Goal: Communication & Community: Answer question/provide support

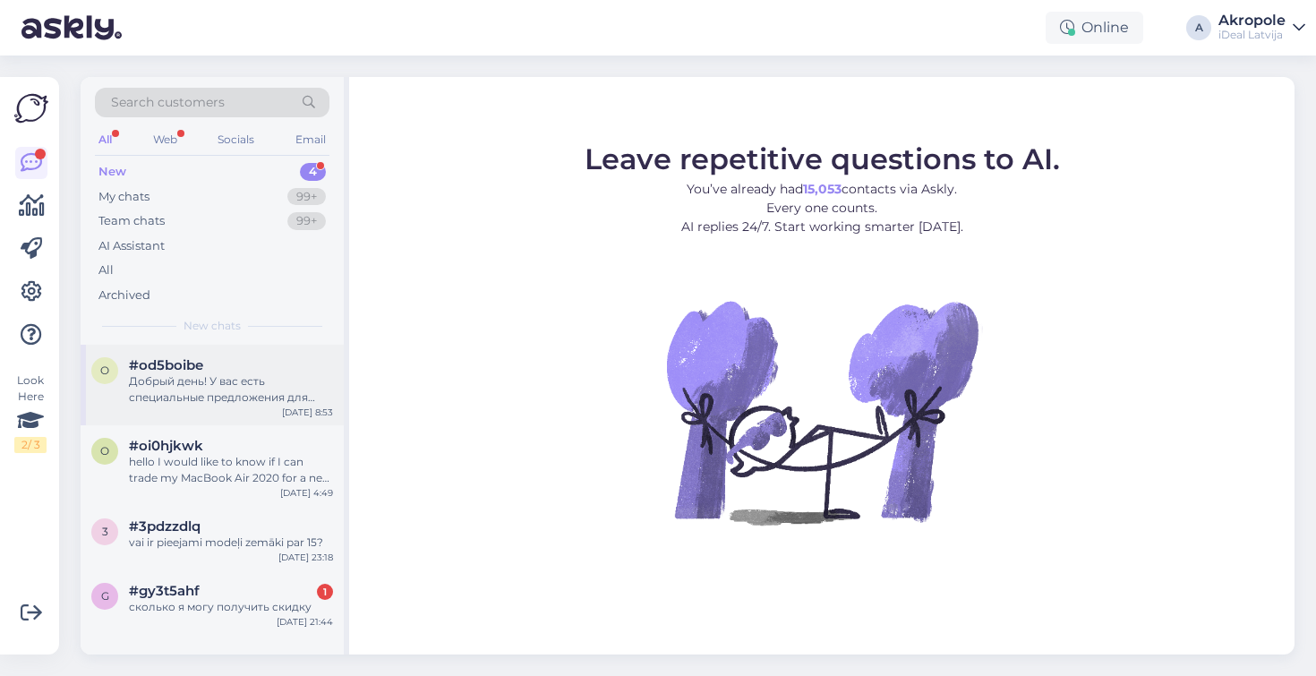
click at [268, 379] on div "Добрый день! У вас есть специальные предложения для студентов?" at bounding box center [231, 389] width 204 height 32
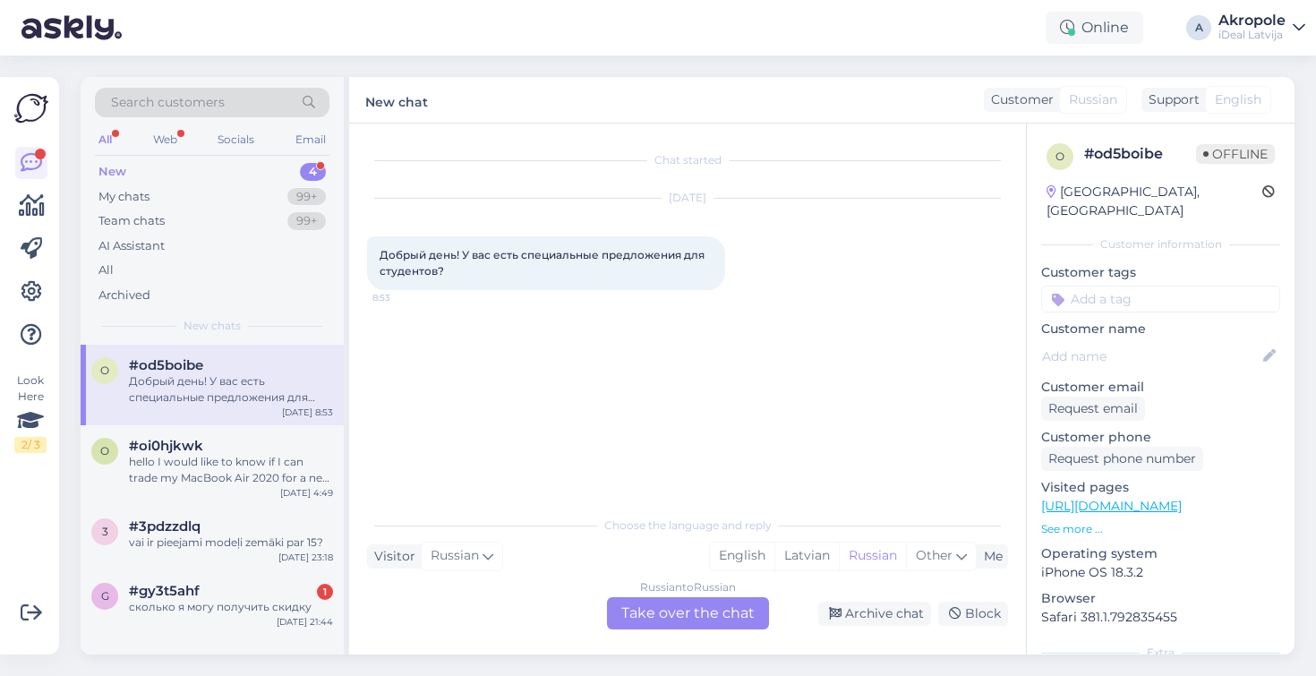
click at [683, 601] on div "Russian to Russian Take over the chat" at bounding box center [688, 613] width 162 height 32
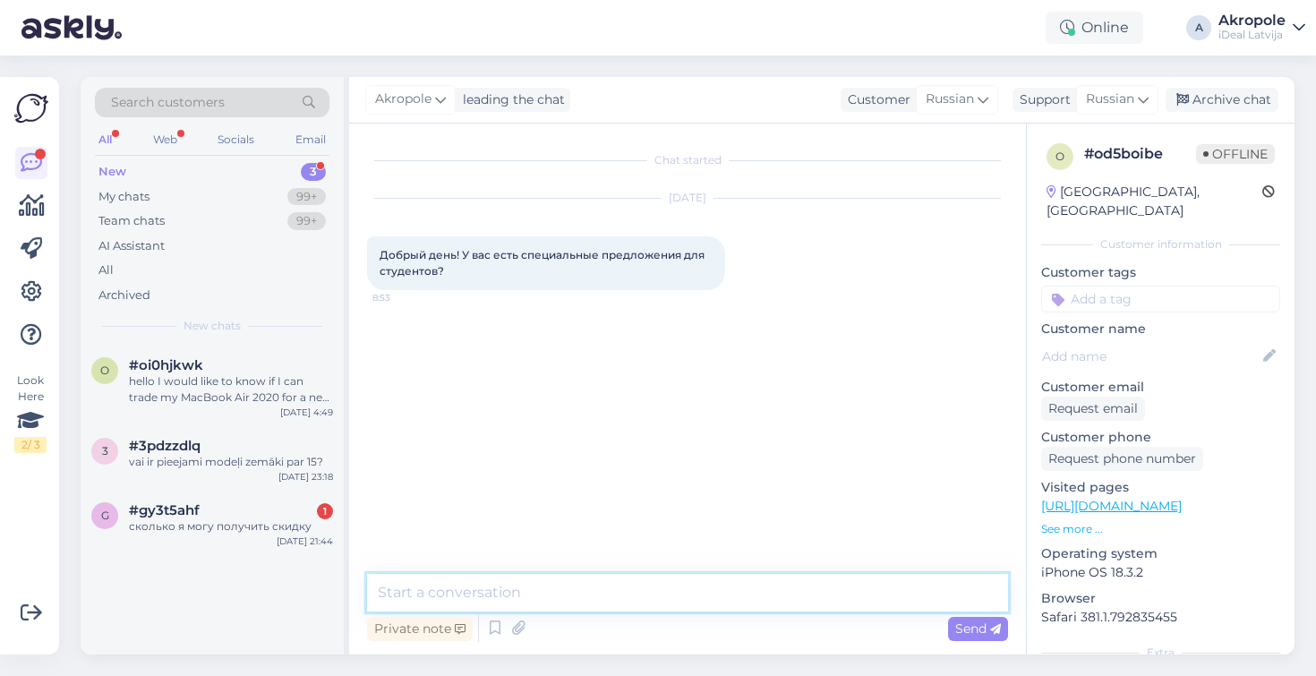
click at [676, 594] on textarea at bounding box center [687, 593] width 641 height 38
type textarea "L"
type textarea "Добрый день!"
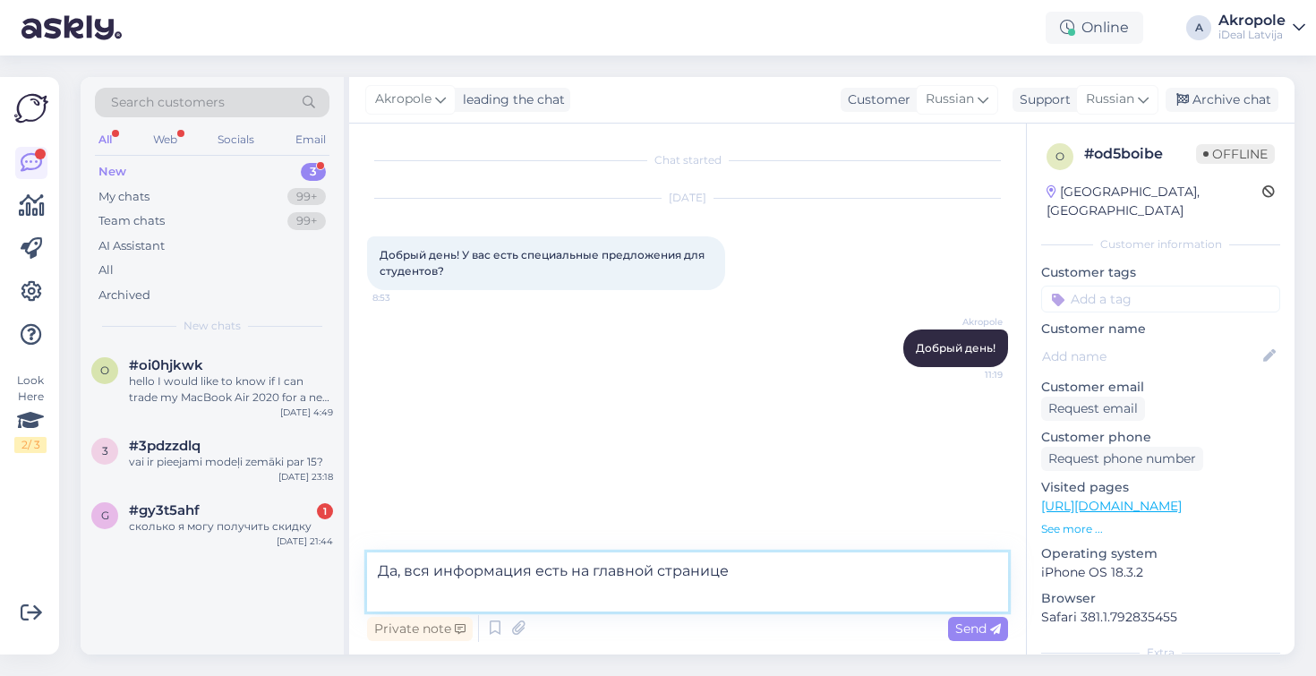
paste textarea "[URL][DOMAIN_NAME]"
type textarea "Да, вся информация есть на главной странице [URL][DOMAIN_NAME]"
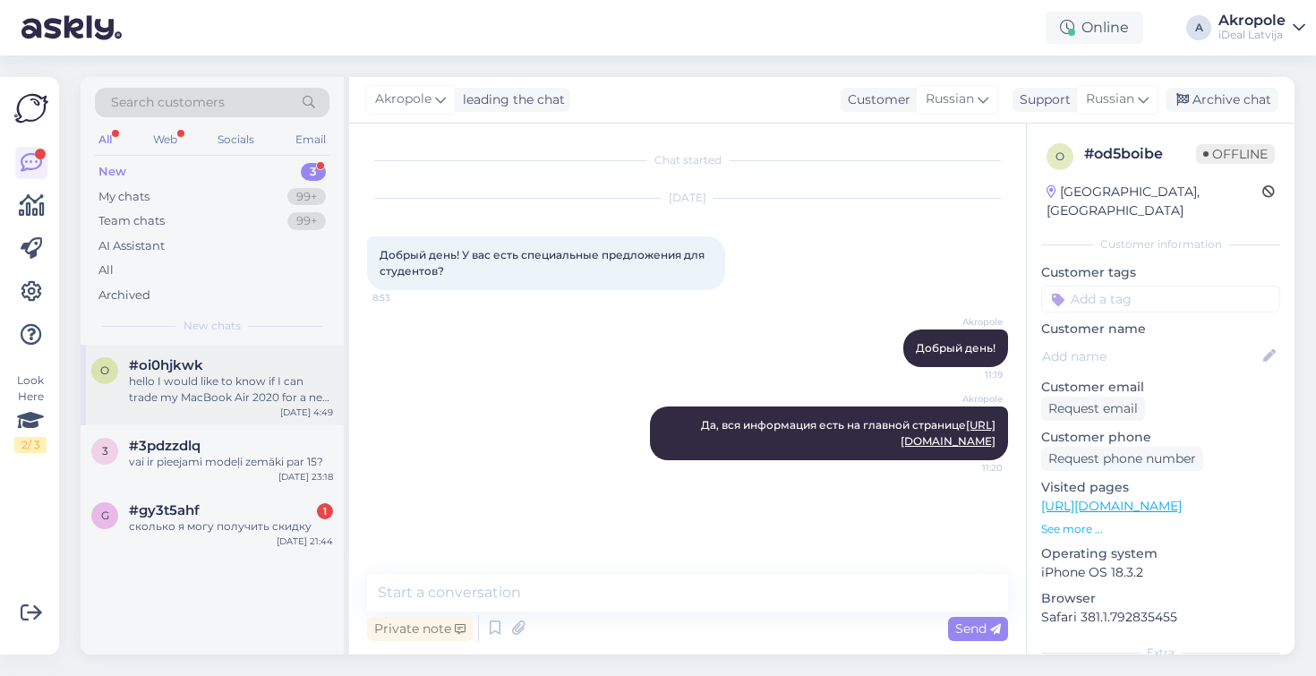
click at [277, 384] on div "hello I would like to know if I can trade my MacBook Air 2020 for a new MacBook…" at bounding box center [231, 389] width 204 height 32
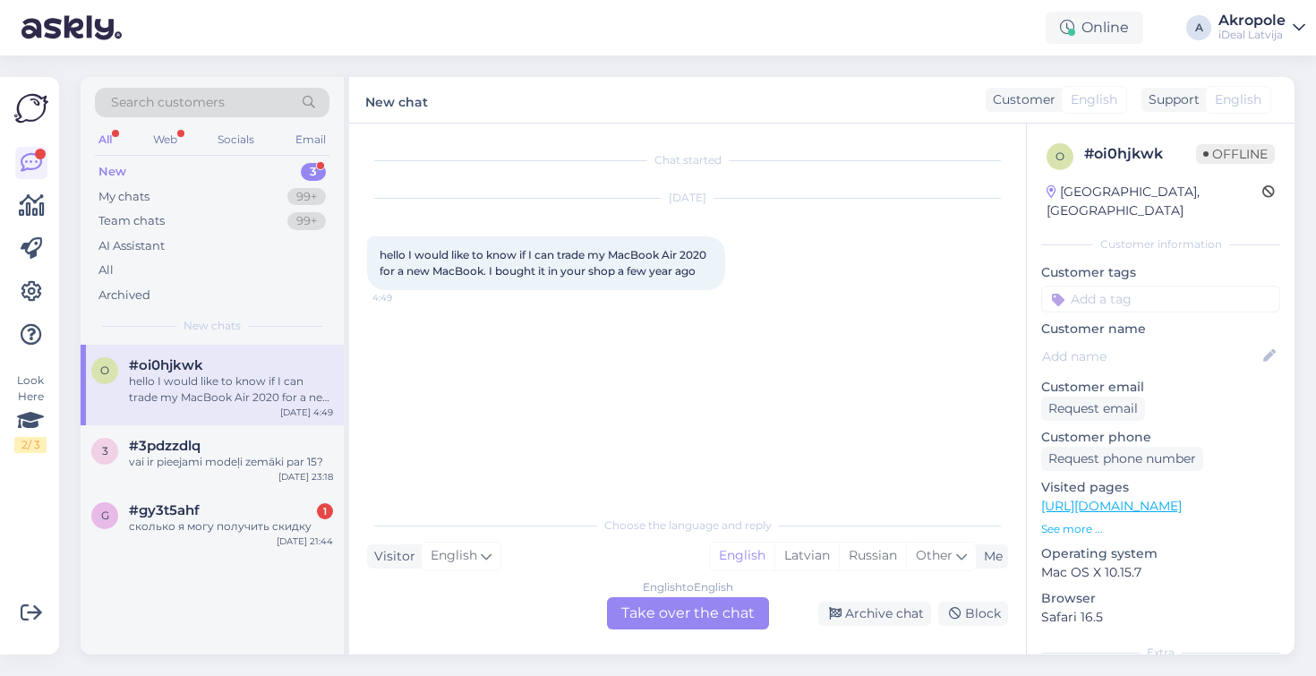
click at [656, 613] on div "English to English Take over the chat" at bounding box center [688, 613] width 162 height 32
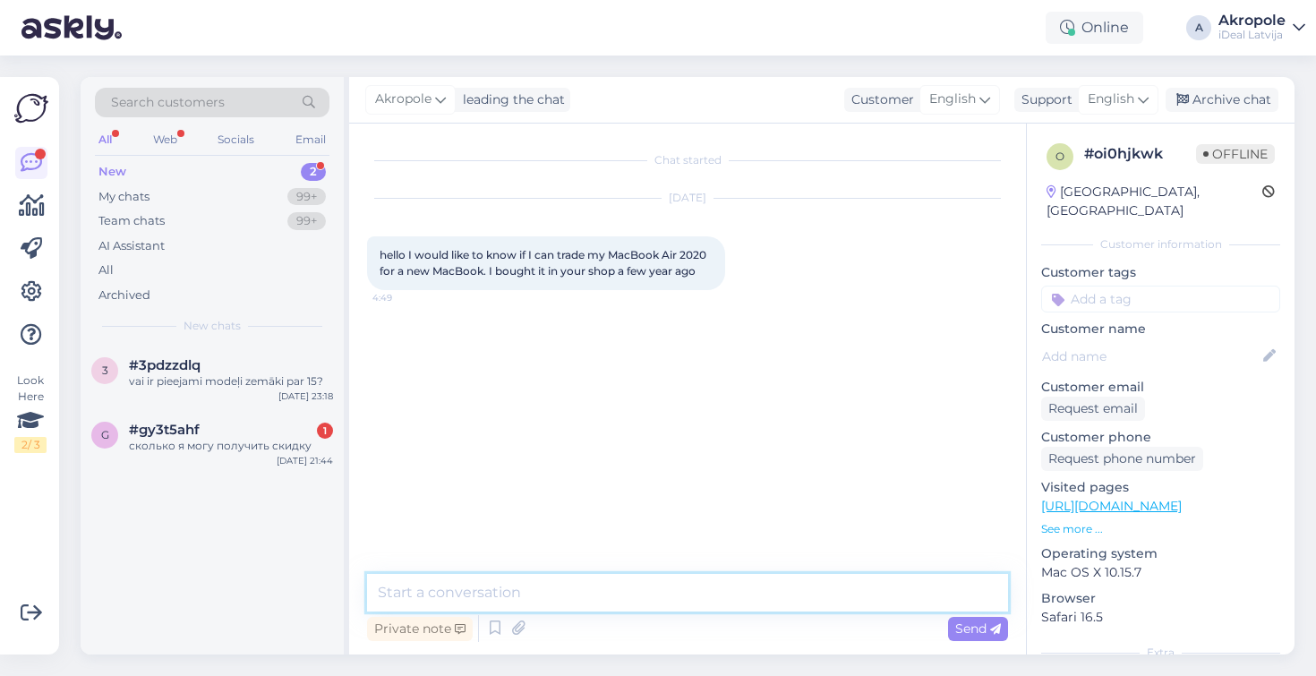
click at [653, 575] on textarea at bounding box center [687, 593] width 641 height 38
type textarea "Р"
type textarea "Hi!"
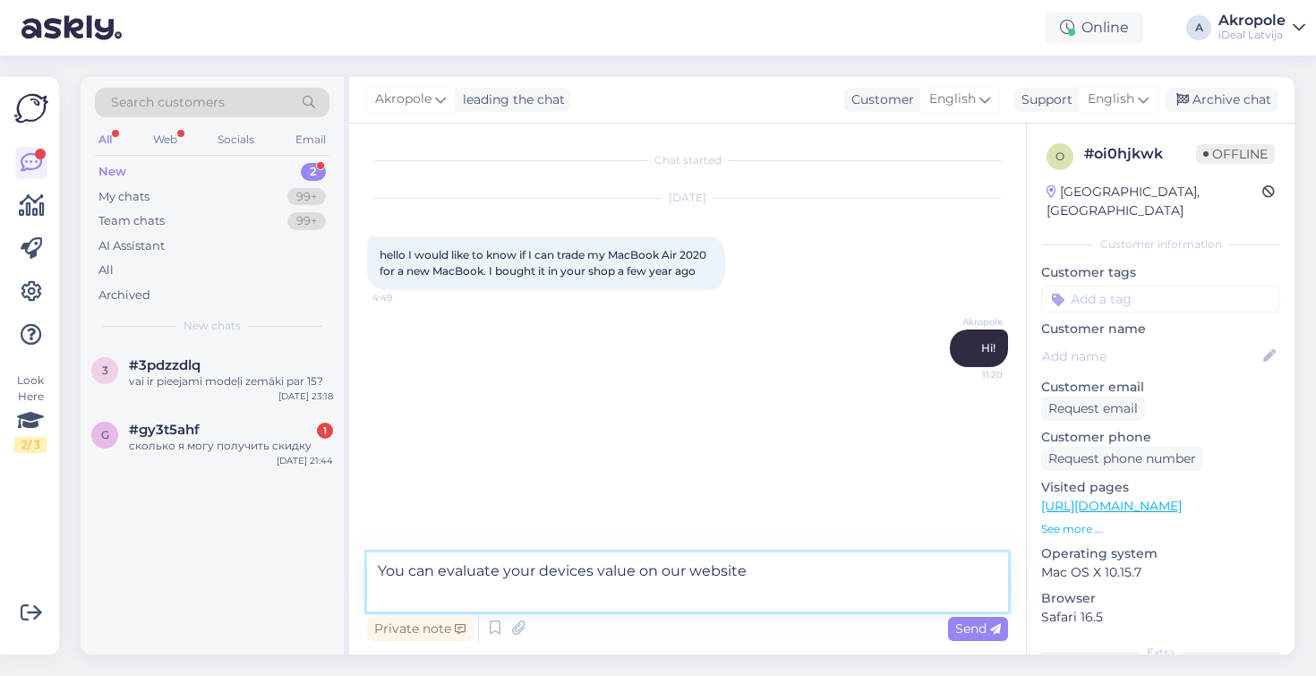
paste textarea "[URL][DOMAIN_NAME]"
type textarea "You can evaluate your devices value on our website [URL][DOMAIN_NAME]"
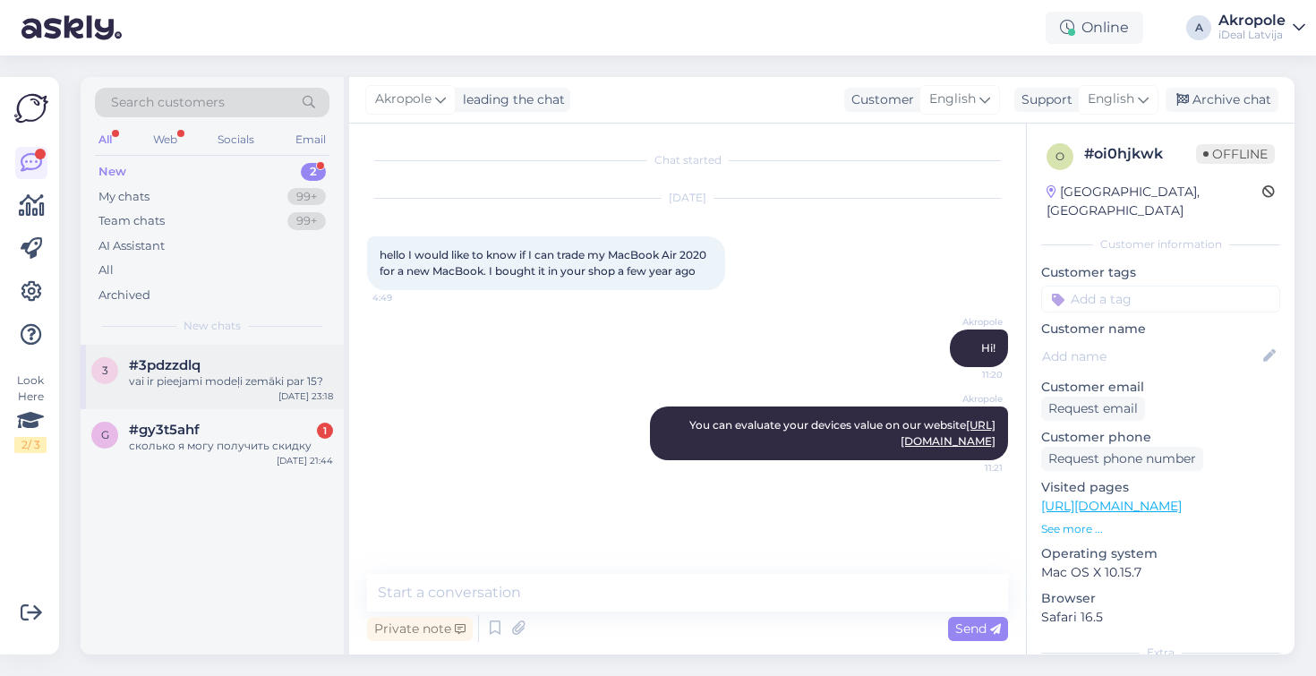
click at [296, 378] on div "vai ir pieejami modeļi zemāki par 15?" at bounding box center [231, 381] width 204 height 16
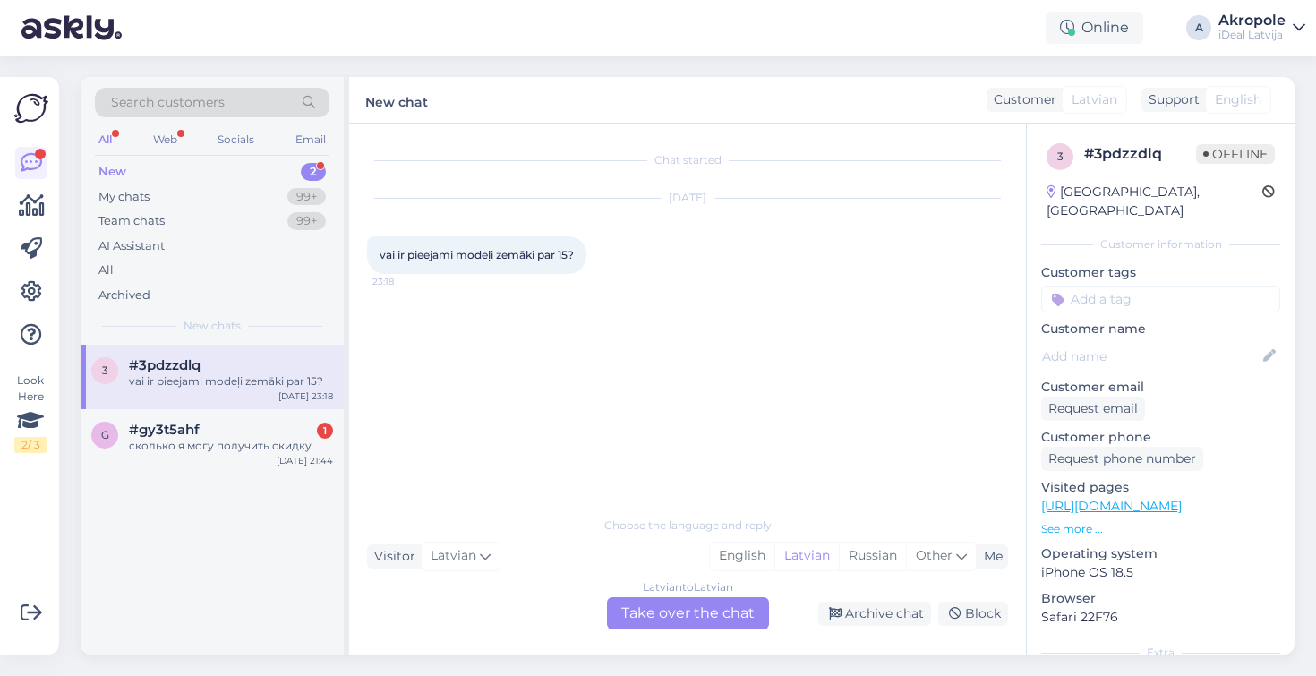
click at [669, 603] on div "Latvian to Latvian Take over the chat" at bounding box center [688, 613] width 162 height 32
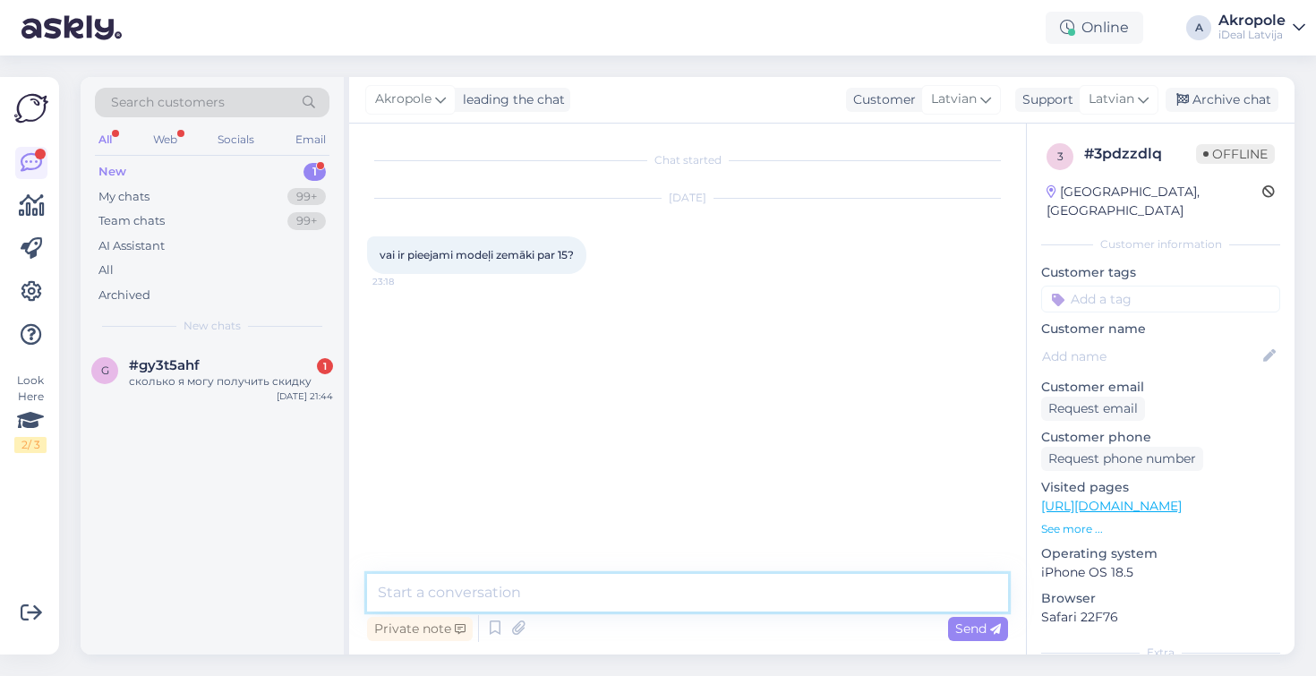
click at [623, 590] on textarea at bounding box center [687, 593] width 641 height 38
type textarea "Labdien!"
type textarea "Diemžēl vairs nē"
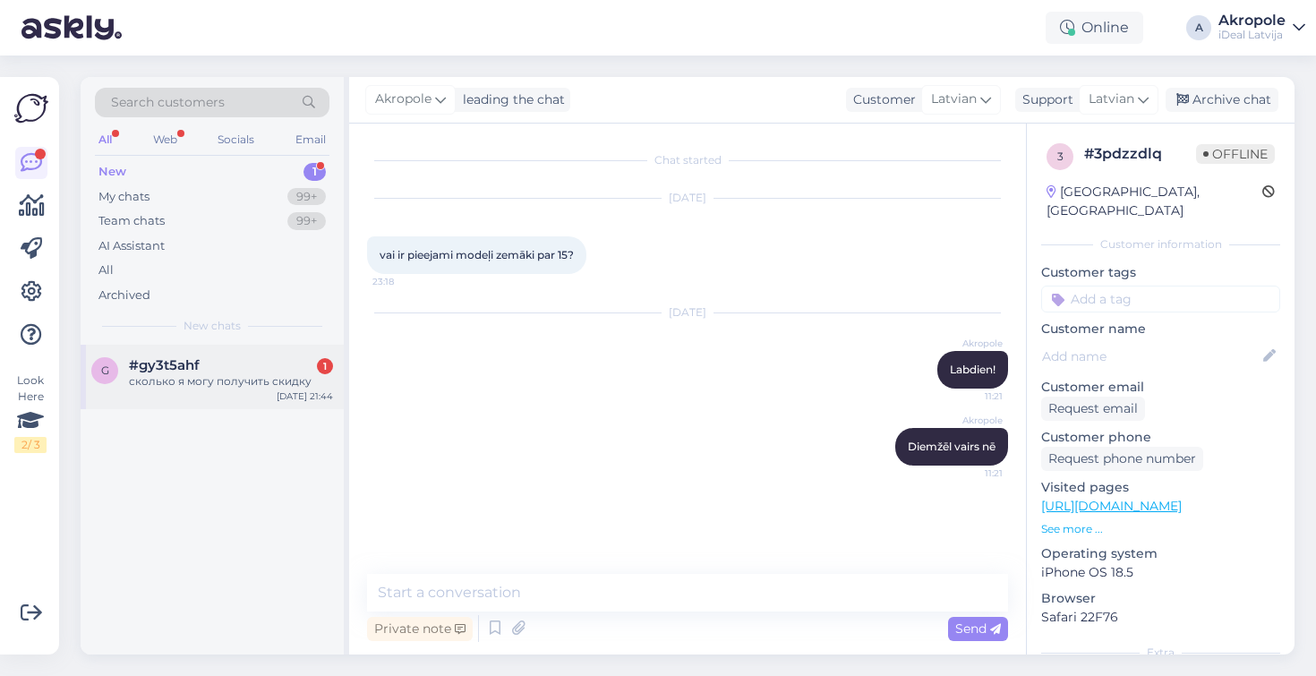
click at [280, 364] on div "#gy3t5ahf 1" at bounding box center [231, 365] width 204 height 16
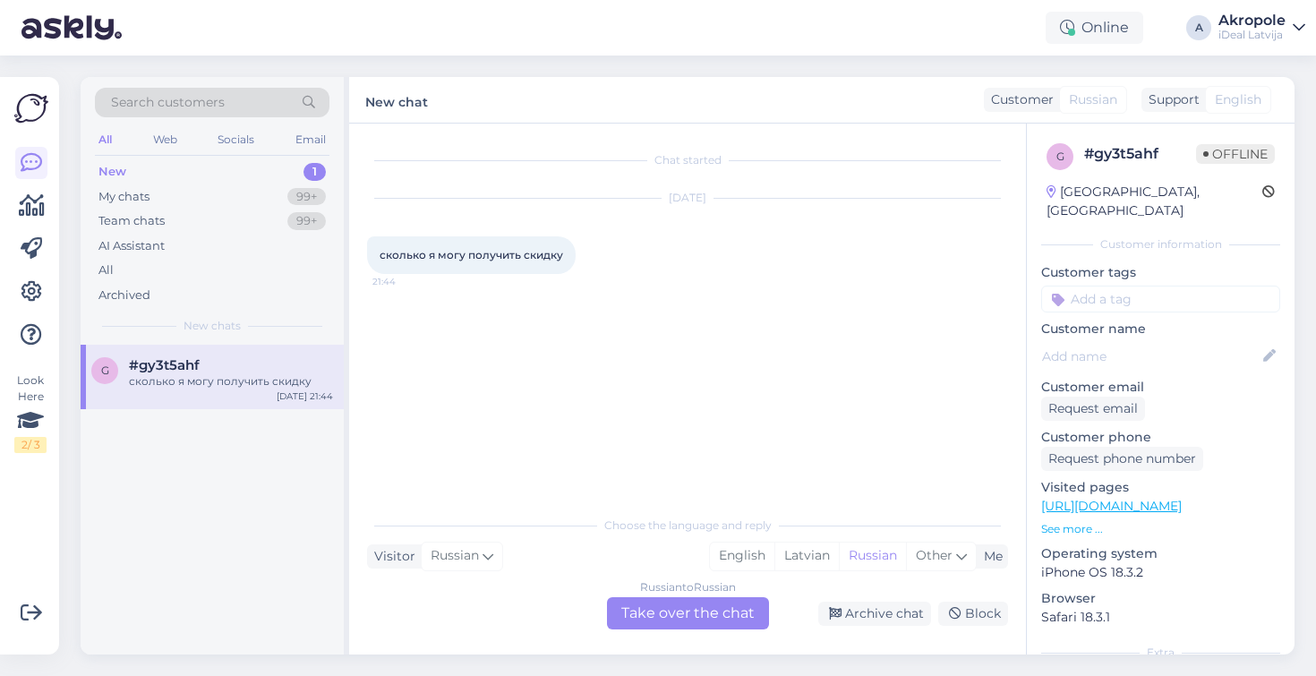
click at [659, 626] on div "Russian to Russian Take over the chat" at bounding box center [688, 613] width 162 height 32
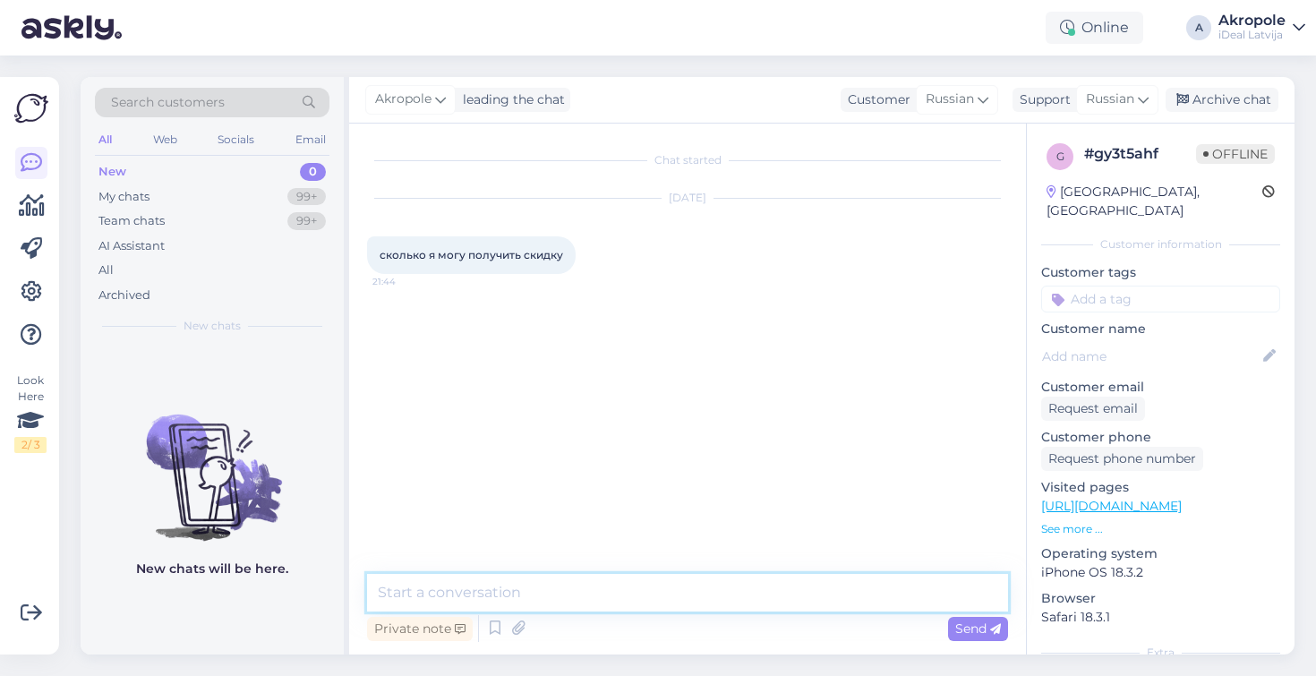
click at [644, 595] on textarea at bounding box center [687, 593] width 641 height 38
type textarea "Добрый день!"
type textarea "Уточните, пожалуйста, Ваш вопрос"
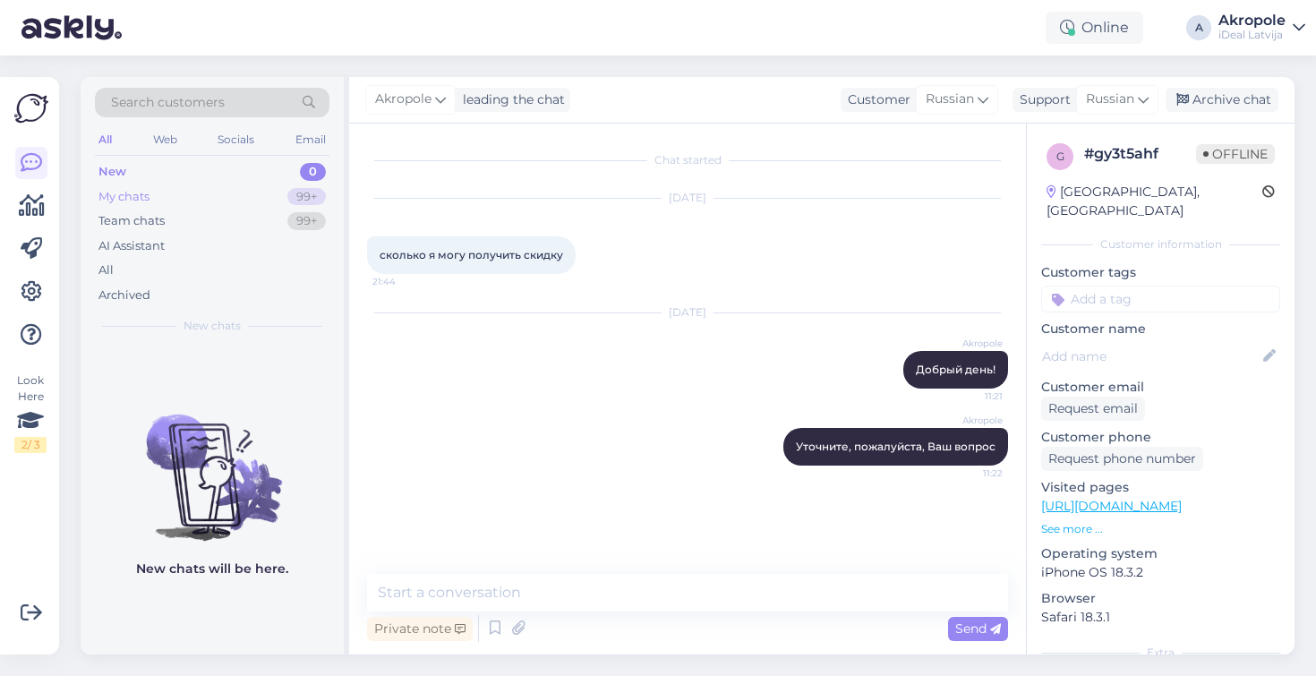
click at [178, 192] on div "My chats 99+" at bounding box center [212, 196] width 234 height 25
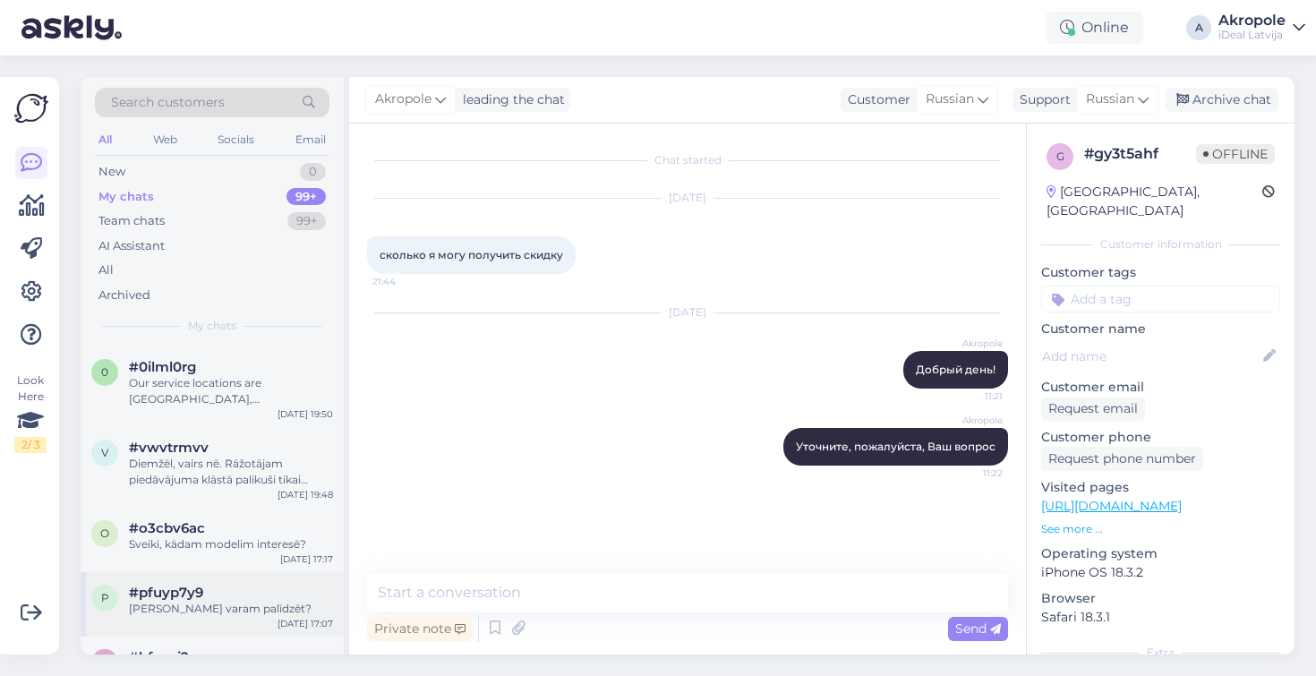
scroll to position [362, 0]
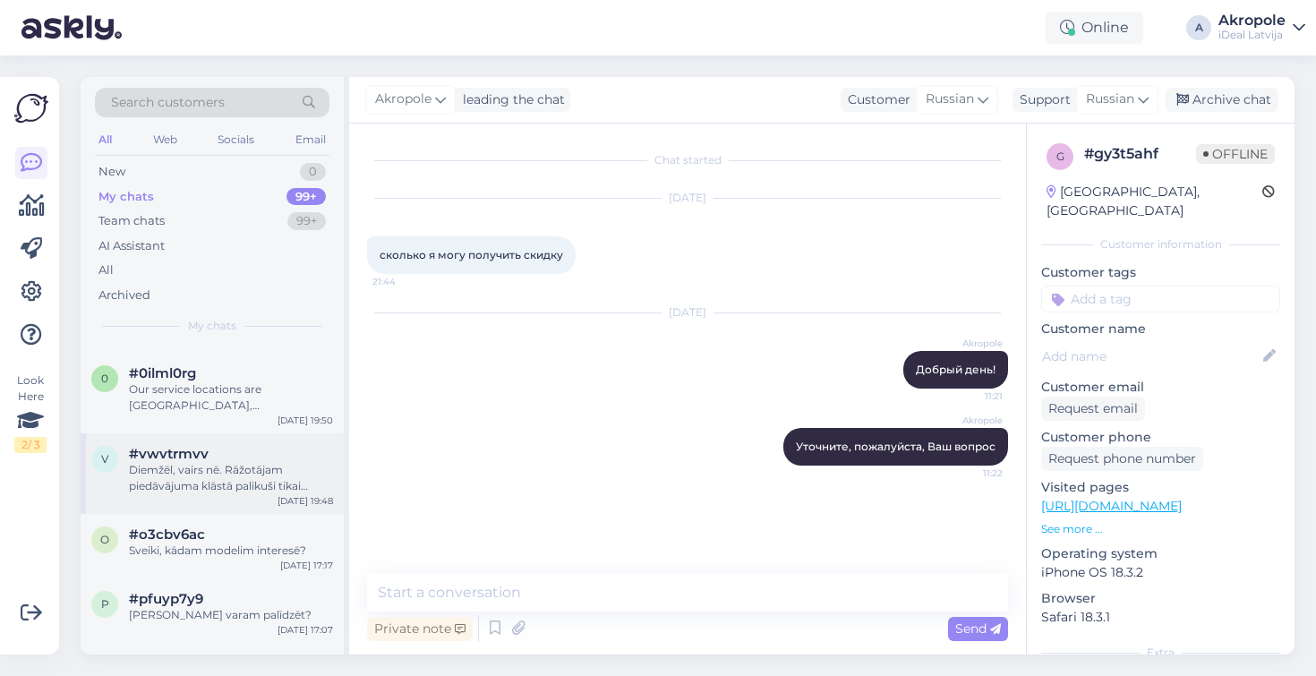
click at [233, 476] on div "Diemžēl, vairs nē. Rāžotājam piedāvājuma klāstā palikuši tikai telefoni, sākot …" at bounding box center [231, 478] width 204 height 32
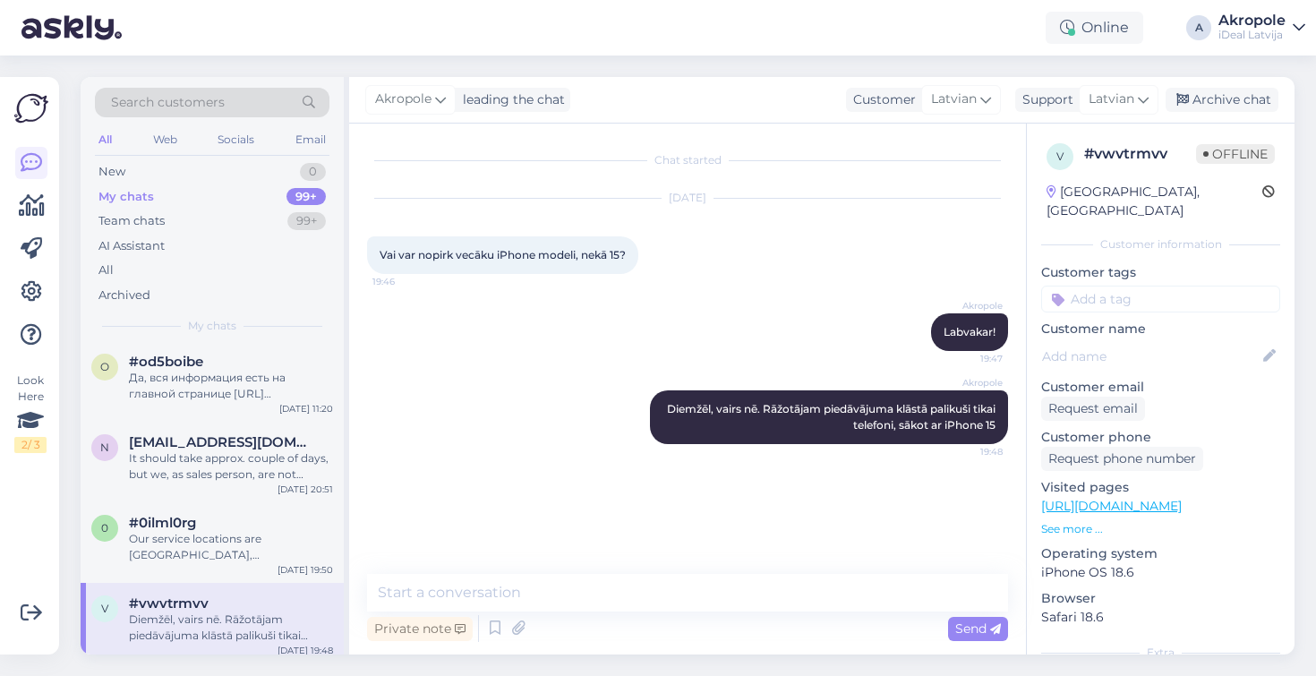
scroll to position [205, 0]
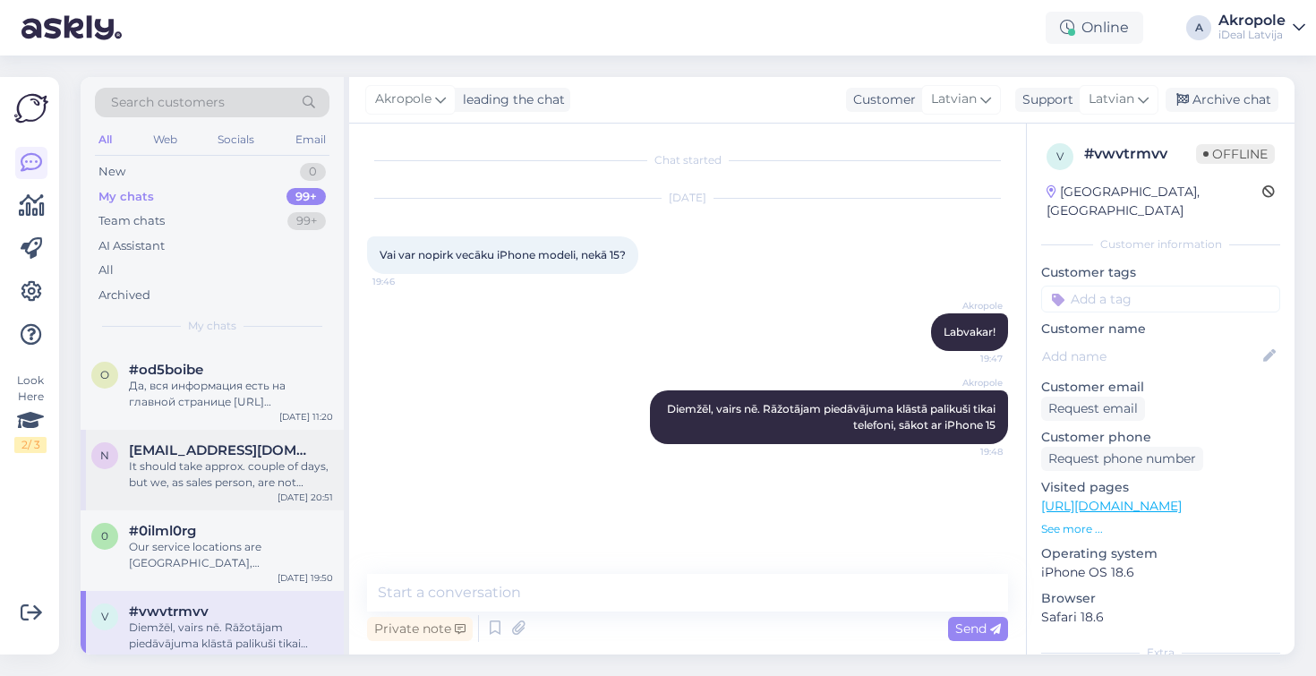
click at [233, 476] on div "It should take approx. couple of days, but we, as sales person, are not notifie…" at bounding box center [231, 474] width 204 height 32
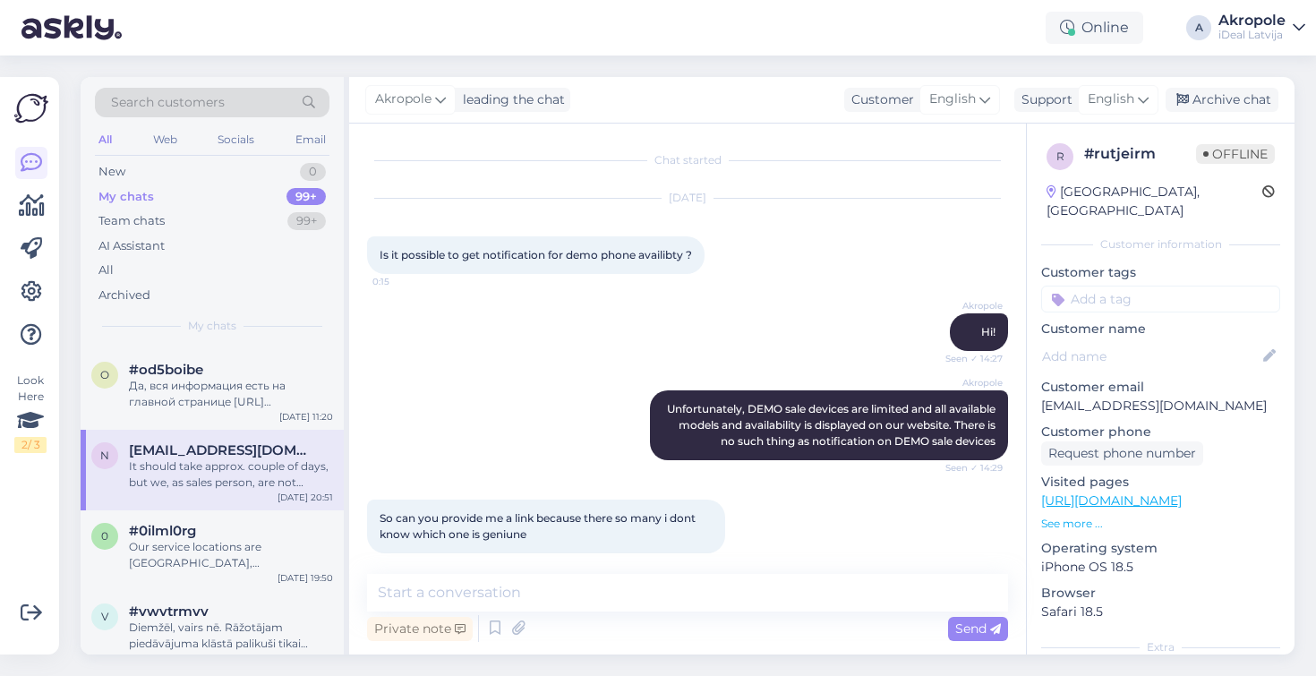
scroll to position [359, 0]
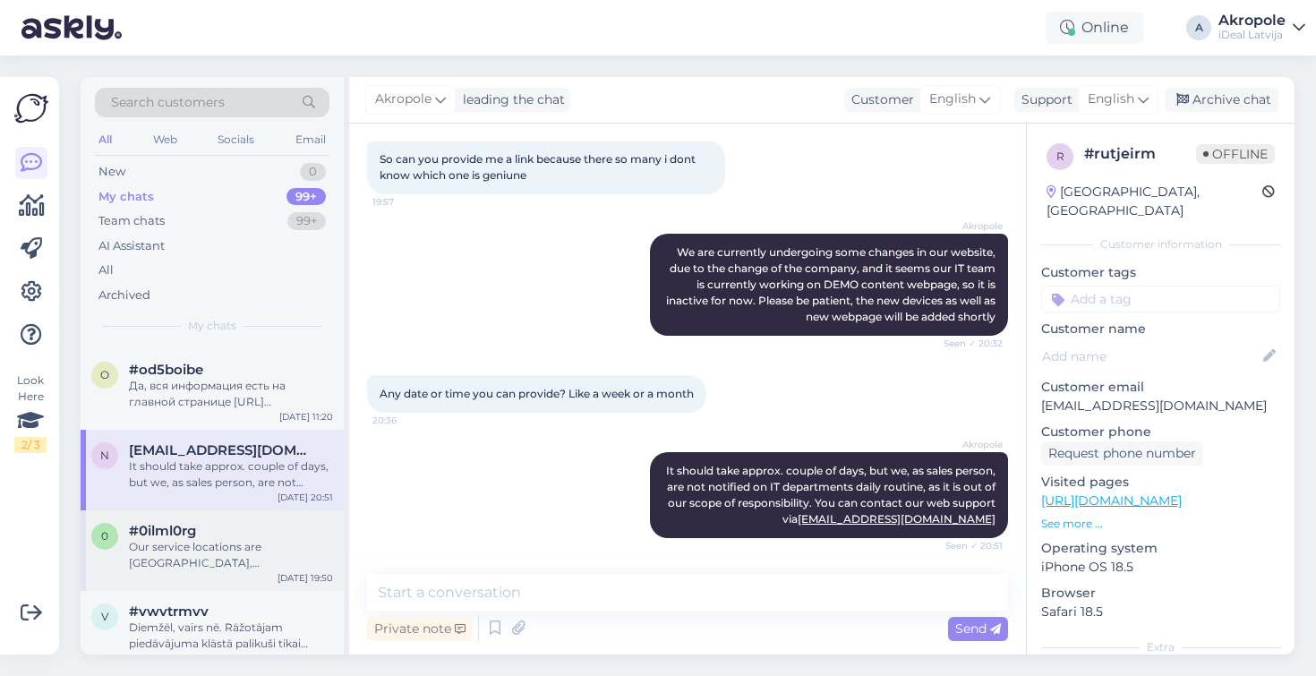
click at [218, 527] on div "#0ilml0rg" at bounding box center [231, 531] width 204 height 16
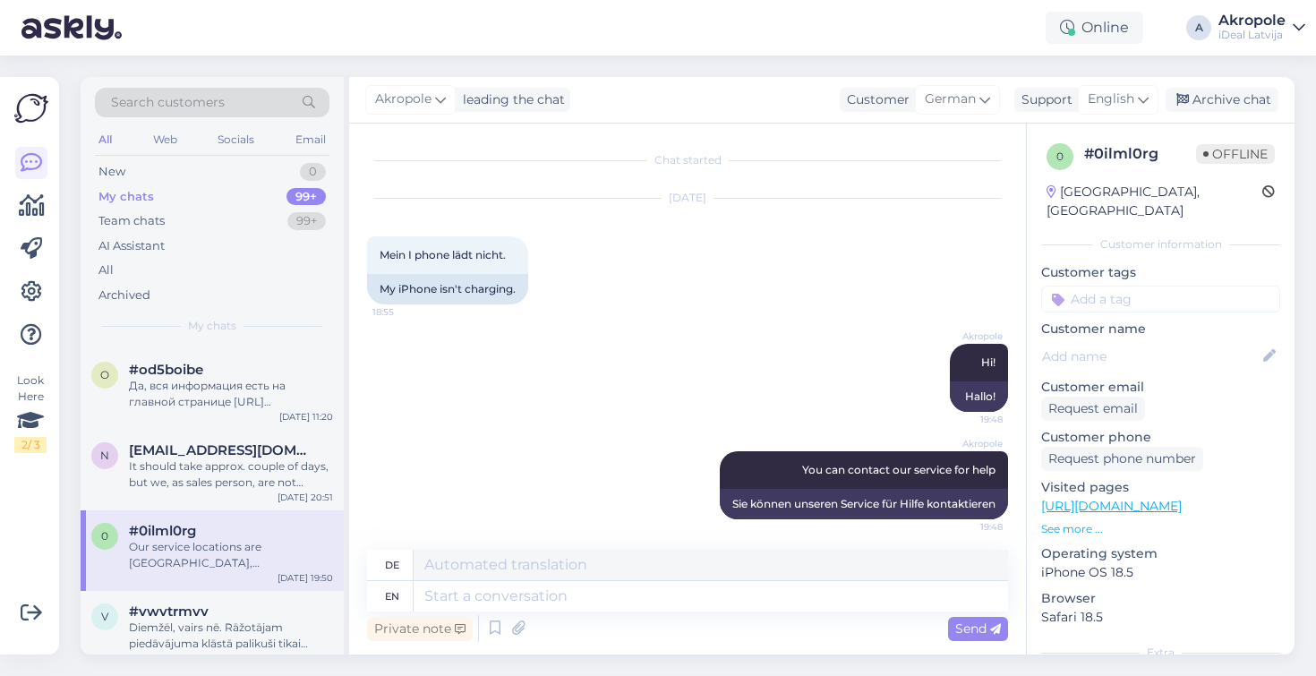
scroll to position [0, 0]
click at [243, 459] on div "It should take approx. couple of days, but we, as sales person, are not notifie…" at bounding box center [231, 474] width 204 height 32
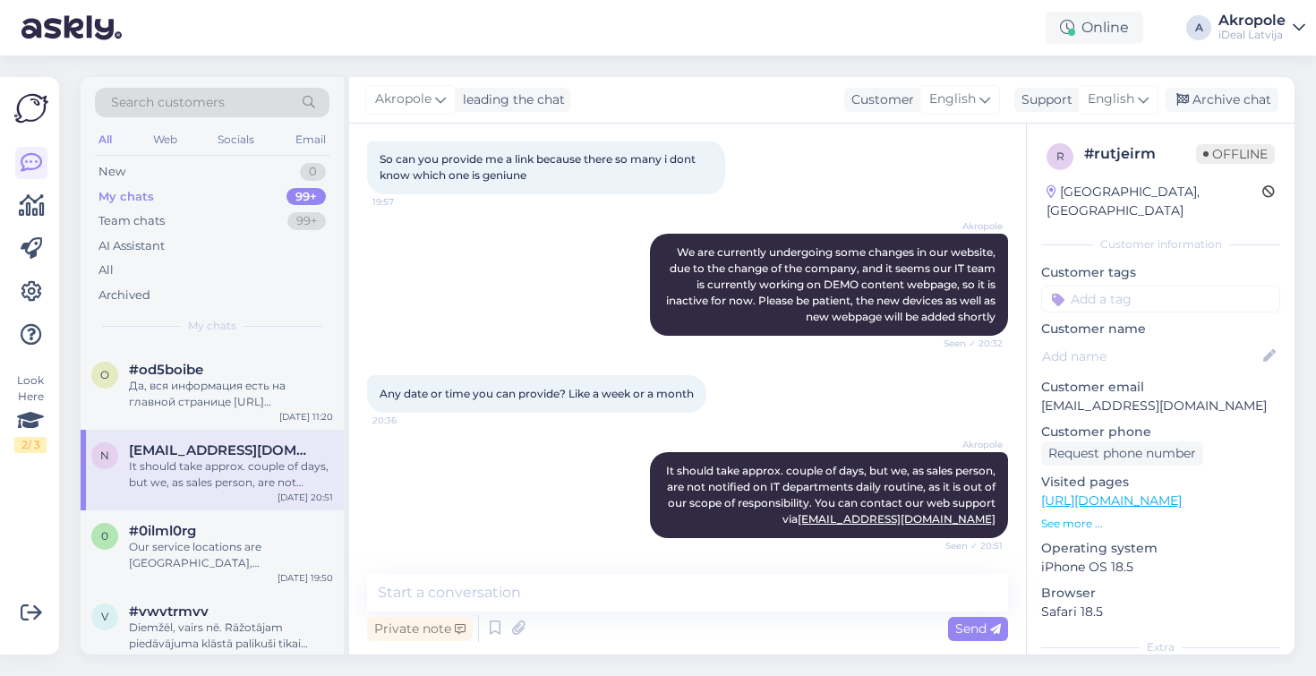
scroll to position [359, 0]
click at [237, 175] on div "New 0" at bounding box center [212, 171] width 234 height 25
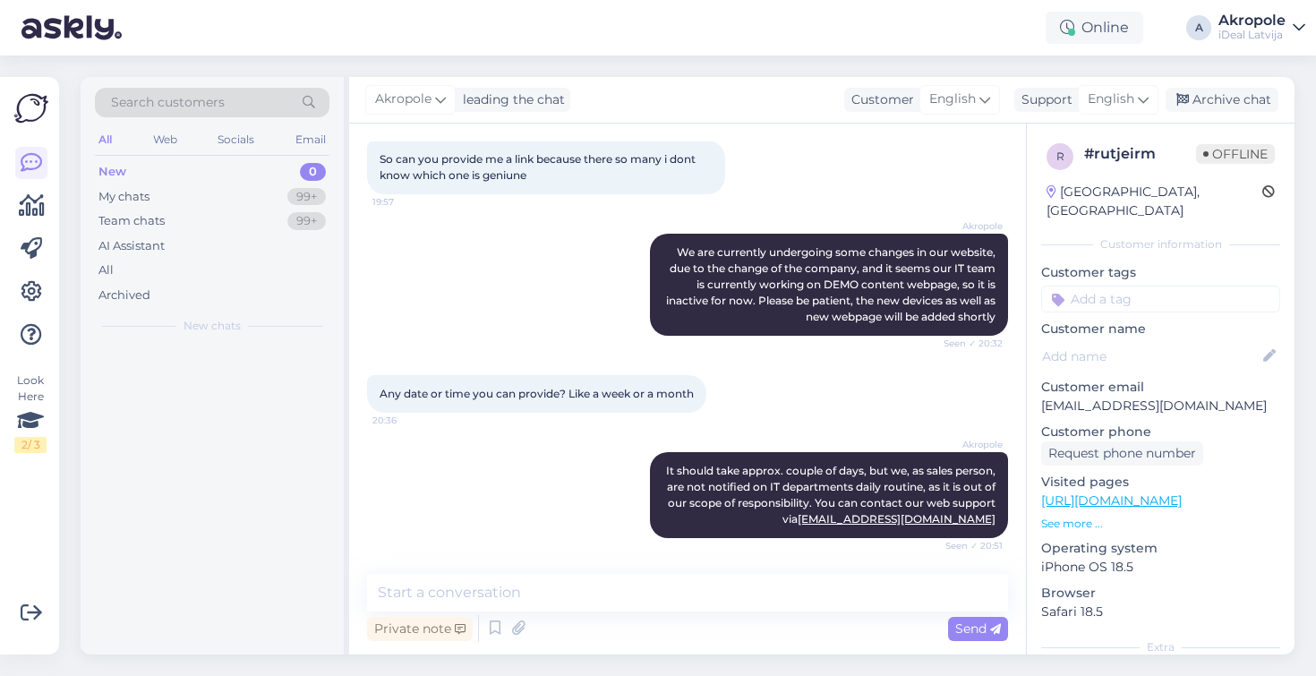
scroll to position [0, 0]
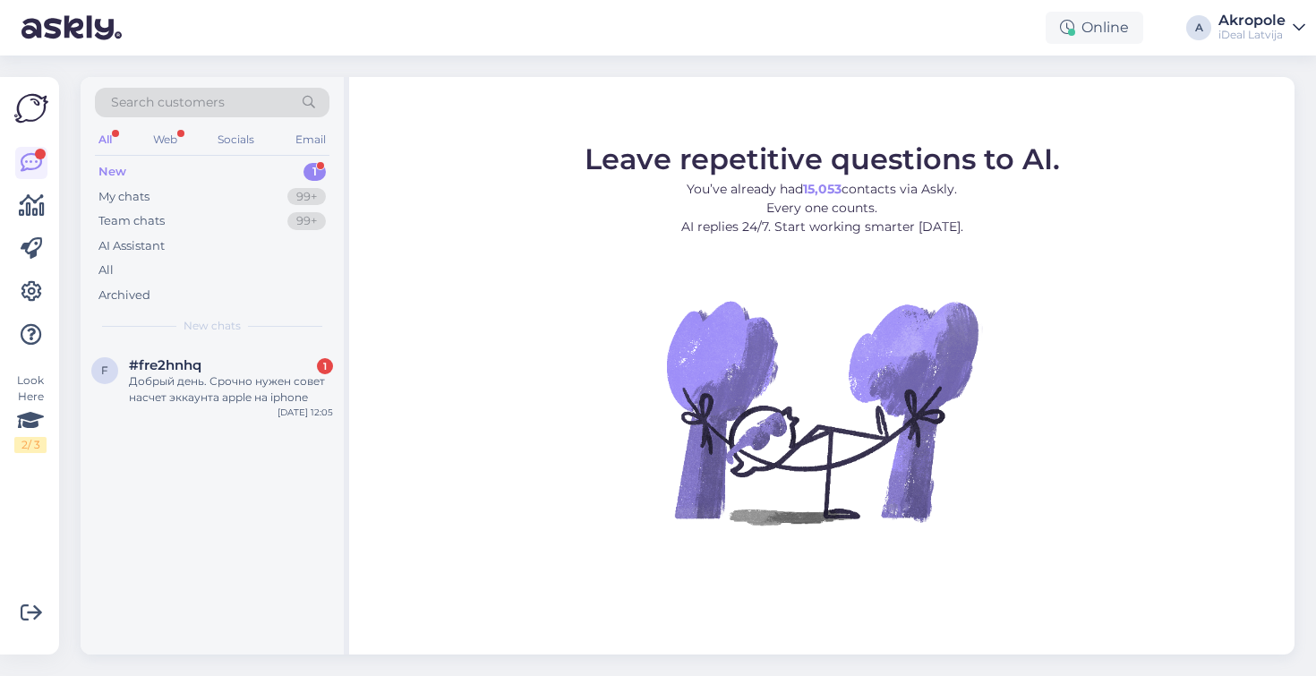
drag, startPoint x: 472, startPoint y: 230, endPoint x: 349, endPoint y: 61, distance: 208.9
click at [447, 202] on figure "Leave repetitive questions to AI. You’ve already had 15,053 contacts via Askly.…" at bounding box center [821, 359] width 913 height 428
click at [286, 384] on div "Где можно купить подарочную карту Apple на 300 евро со стирающимся кодом? А в J…" at bounding box center [231, 389] width 204 height 32
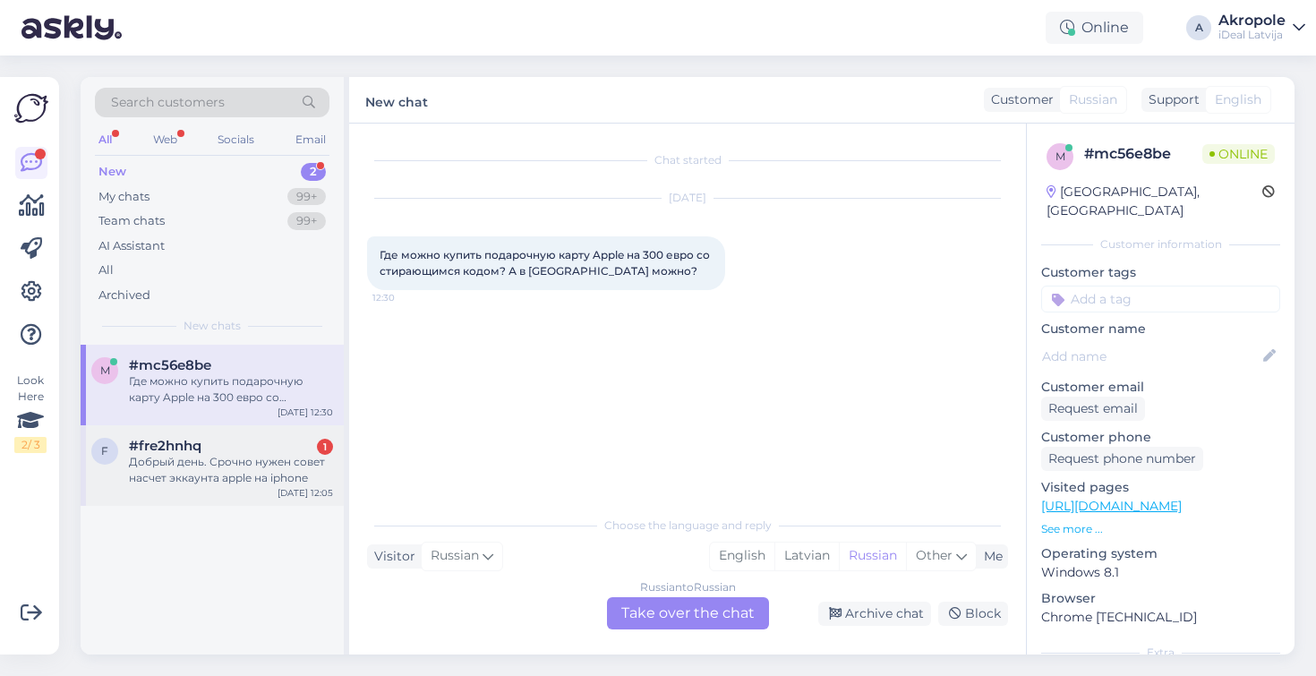
click at [269, 464] on div "Добрый день. Срочно нужен совет насчет эккаунта apple на iphone" at bounding box center [231, 470] width 204 height 32
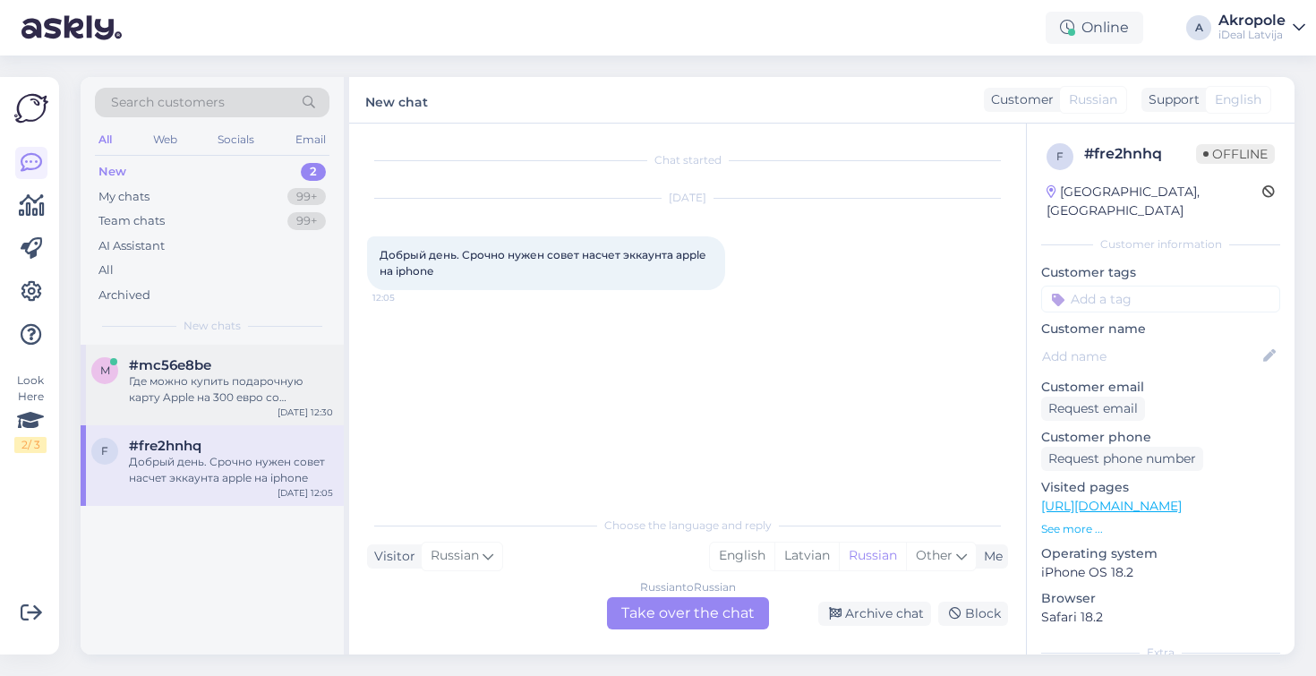
click at [266, 394] on div "Где можно купить подарочную карту Apple на 300 евро со стирающимся кодом? А в J…" at bounding box center [231, 389] width 204 height 32
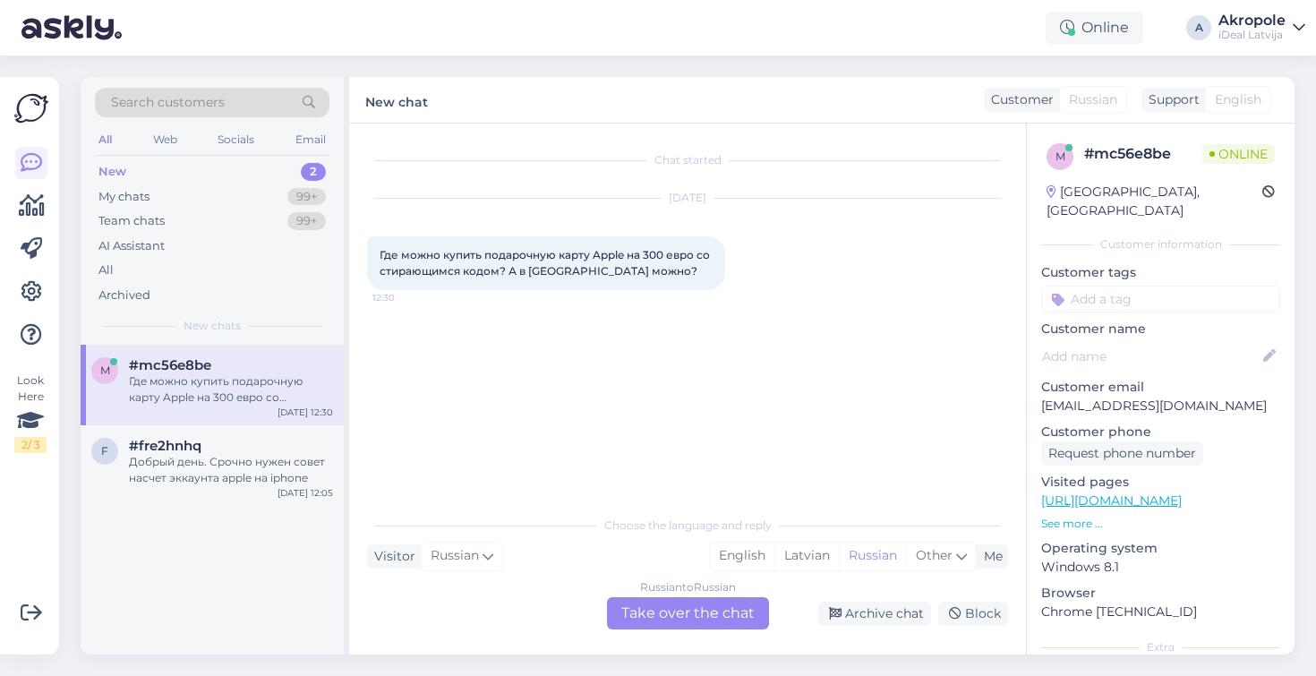
click at [664, 616] on div "Russian to Russian Take over the chat" at bounding box center [688, 613] width 162 height 32
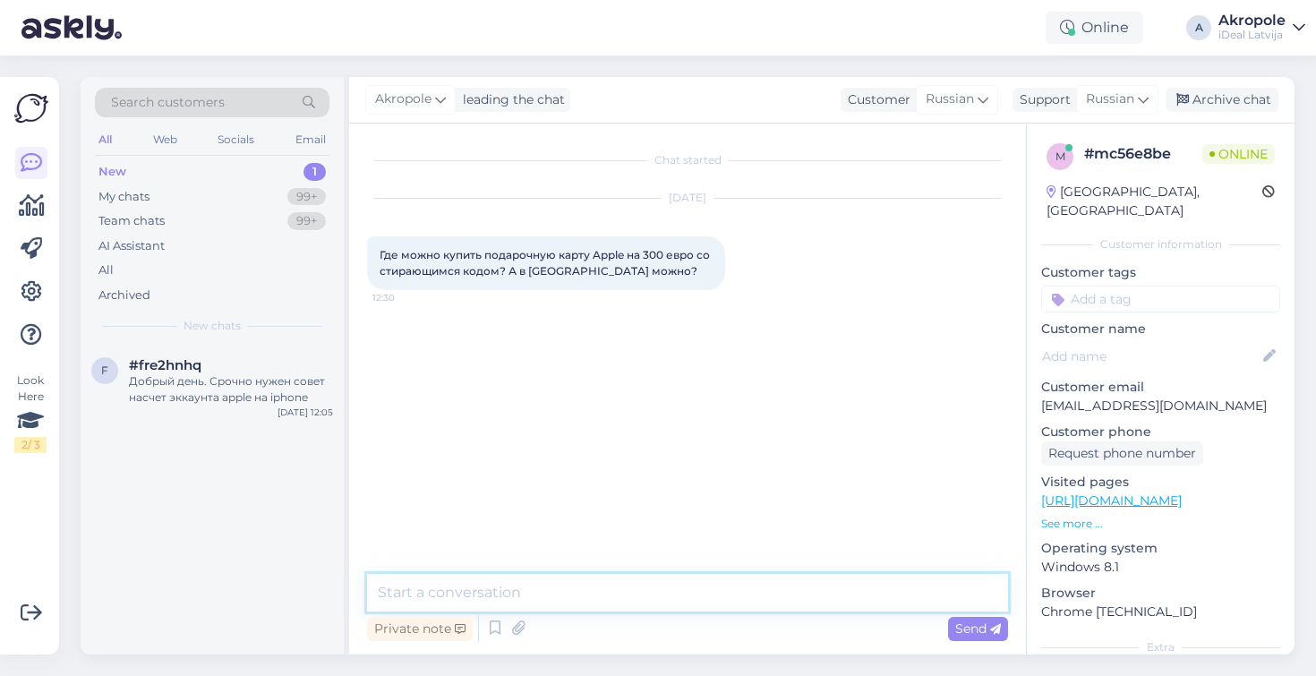
click at [627, 592] on textarea at bounding box center [687, 593] width 641 height 38
type textarea "L"
type textarea "Добрый день!"
type textarea "О какой карте идет речь?"
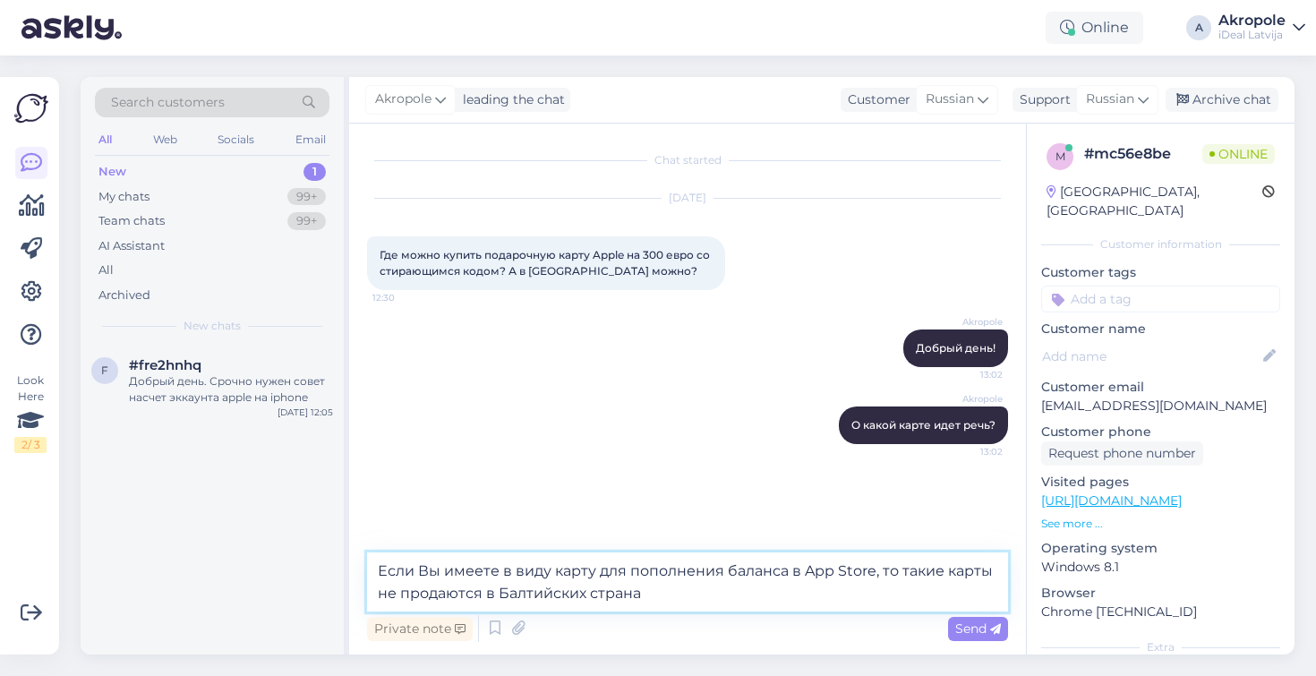
type textarea "Если Вы имеете в виду карту для пополнения баланса в App Store, то такие карты …"
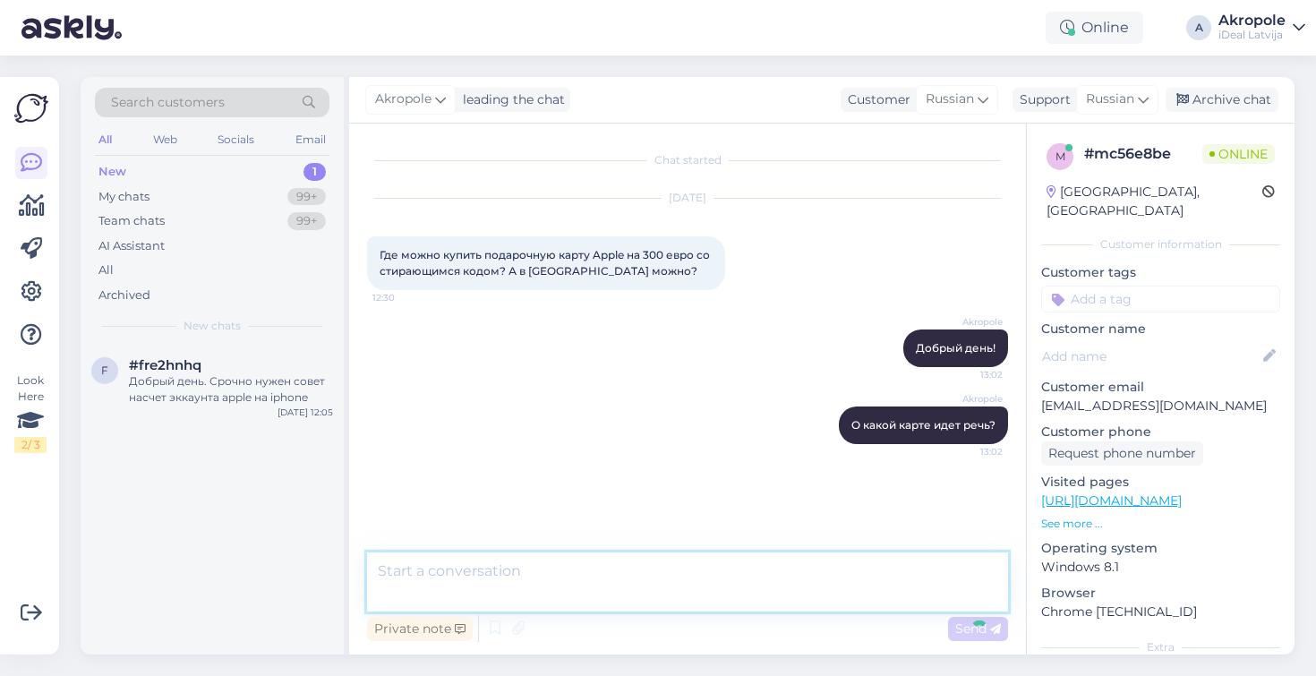
scroll to position [15, 0]
